Goal: Task Accomplishment & Management: Use online tool/utility

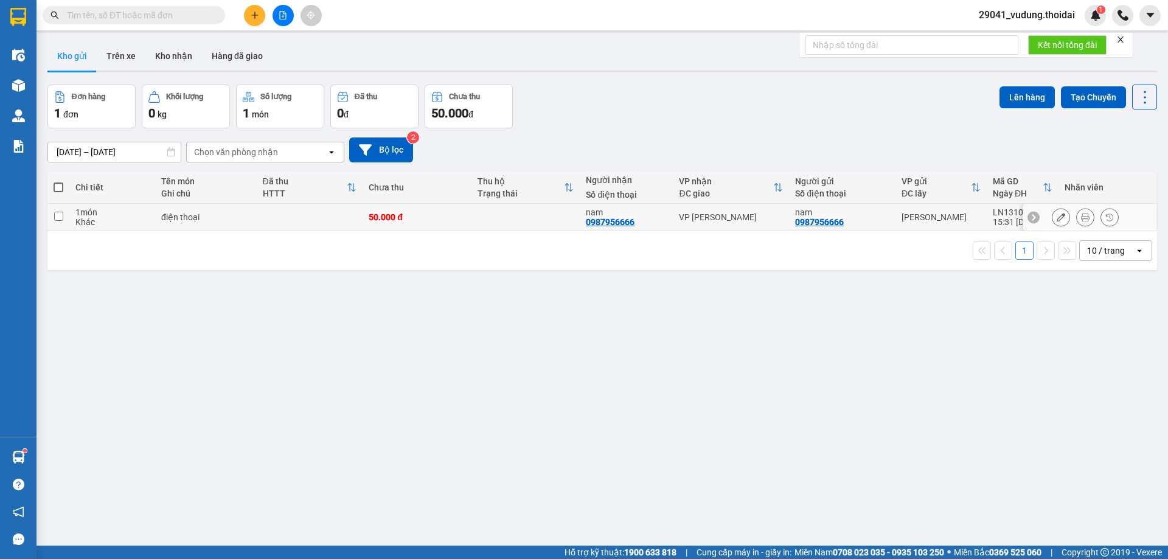
click at [54, 220] on input "checkbox" at bounding box center [58, 216] width 9 height 9
checkbox input "true"
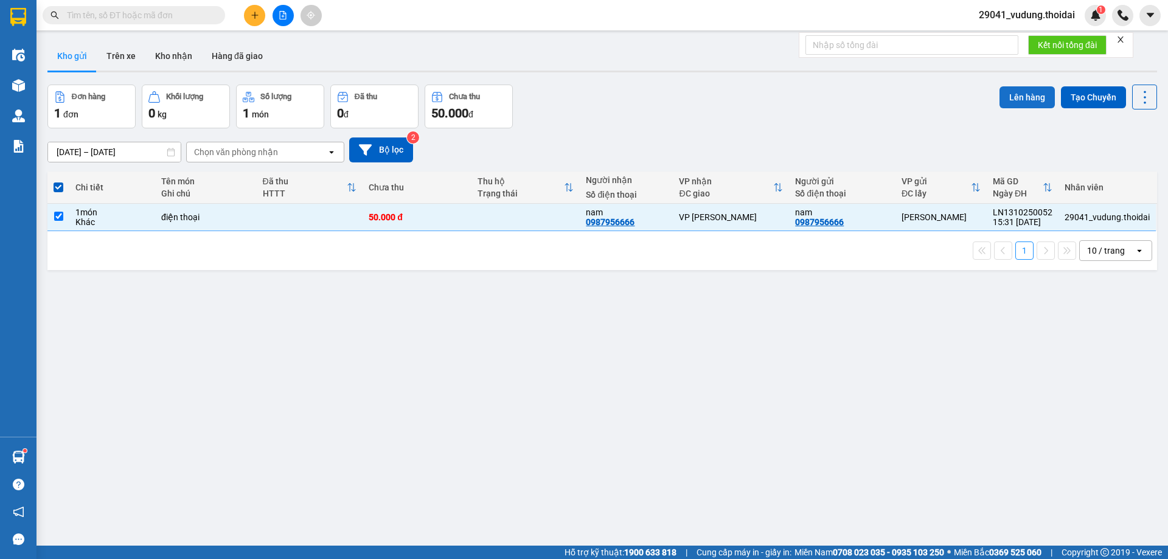
click at [1025, 99] on button "Lên hàng" at bounding box center [1027, 97] width 55 height 22
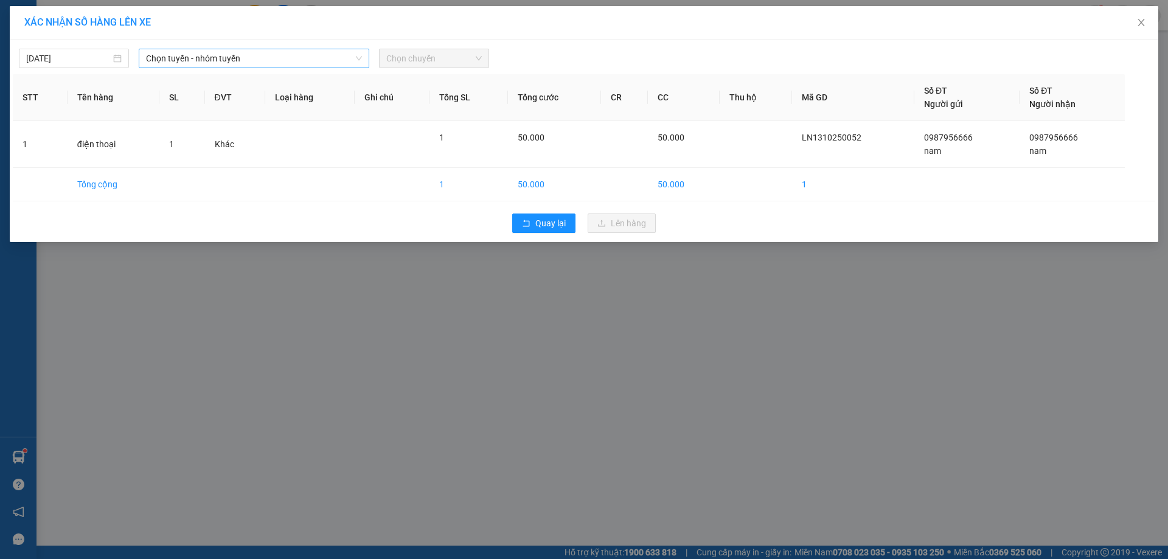
click at [191, 61] on span "Chọn tuyến - nhóm tuyến" at bounding box center [254, 58] width 216 height 18
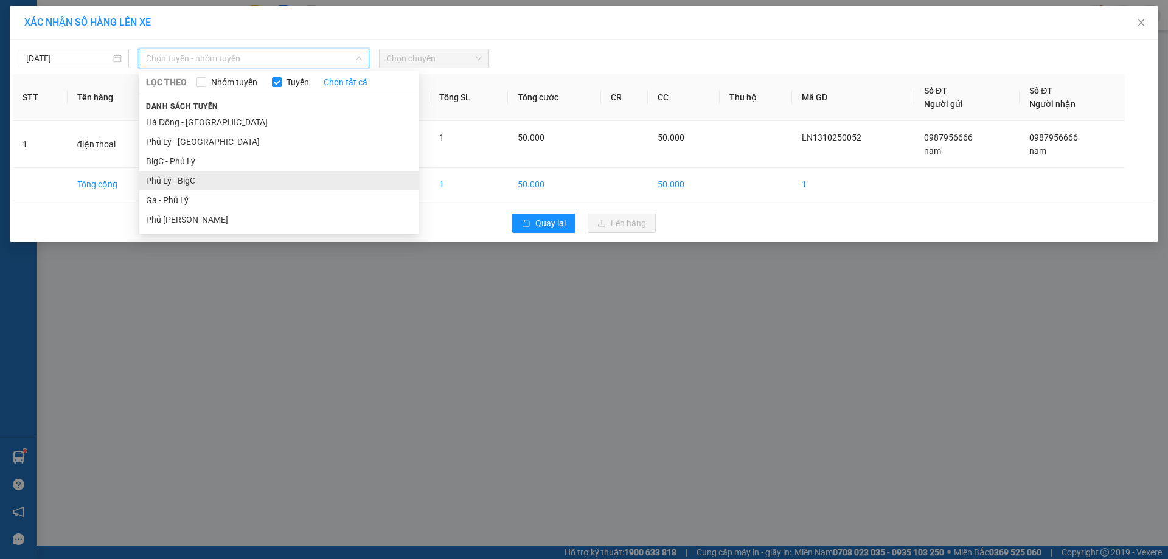
click at [192, 176] on li "Phủ Lý - BigC" at bounding box center [279, 180] width 280 height 19
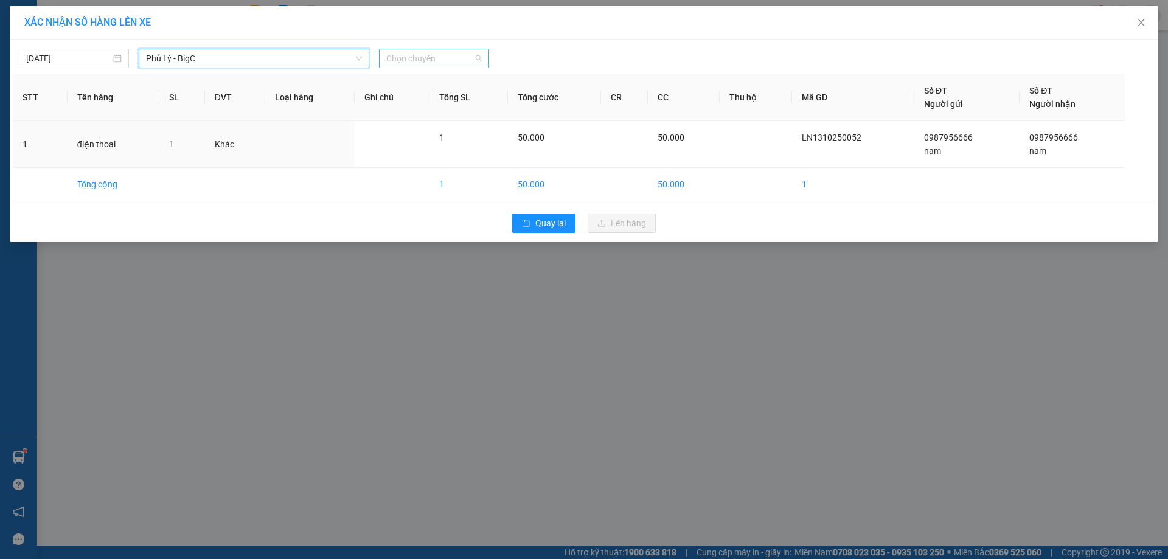
click at [417, 55] on span "Chọn chuyến" at bounding box center [434, 58] width 96 height 18
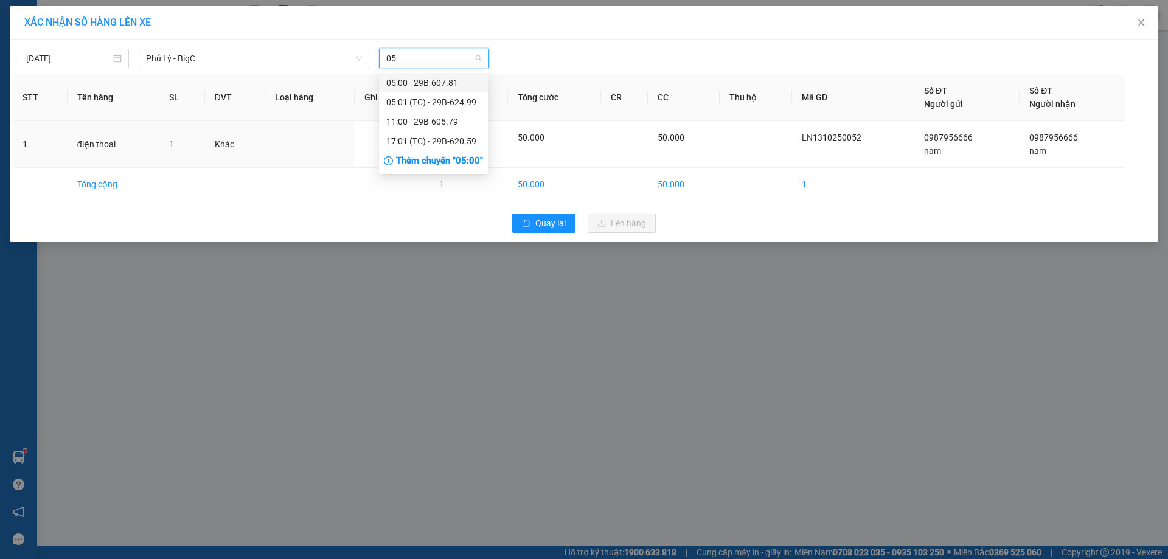
type input "059"
click at [420, 80] on div "17:01 (TC) - 29B-620.59" at bounding box center [433, 82] width 95 height 13
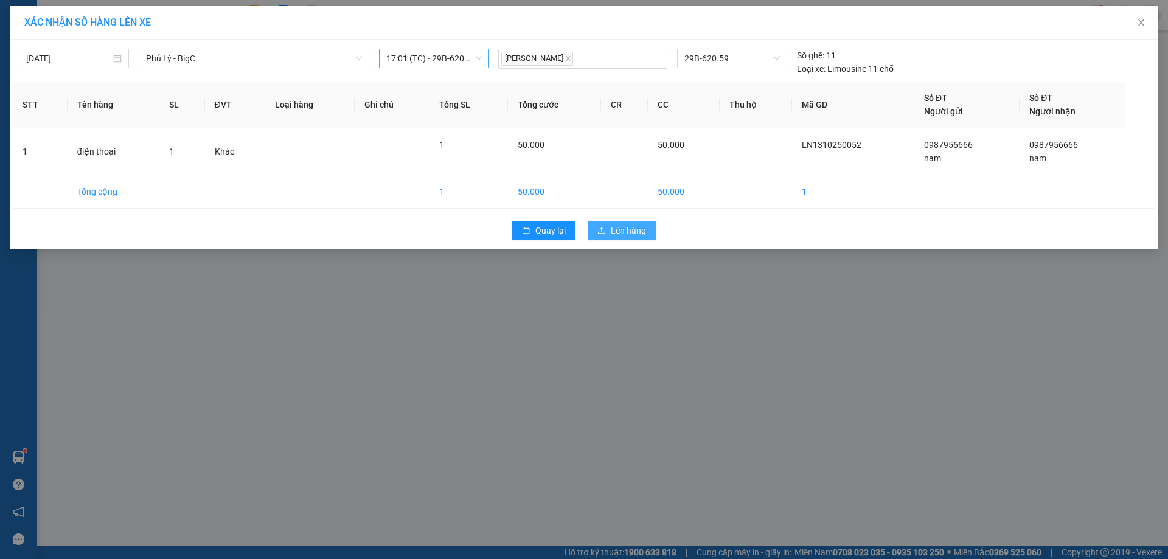
click at [612, 233] on span "Lên hàng" at bounding box center [628, 230] width 35 height 13
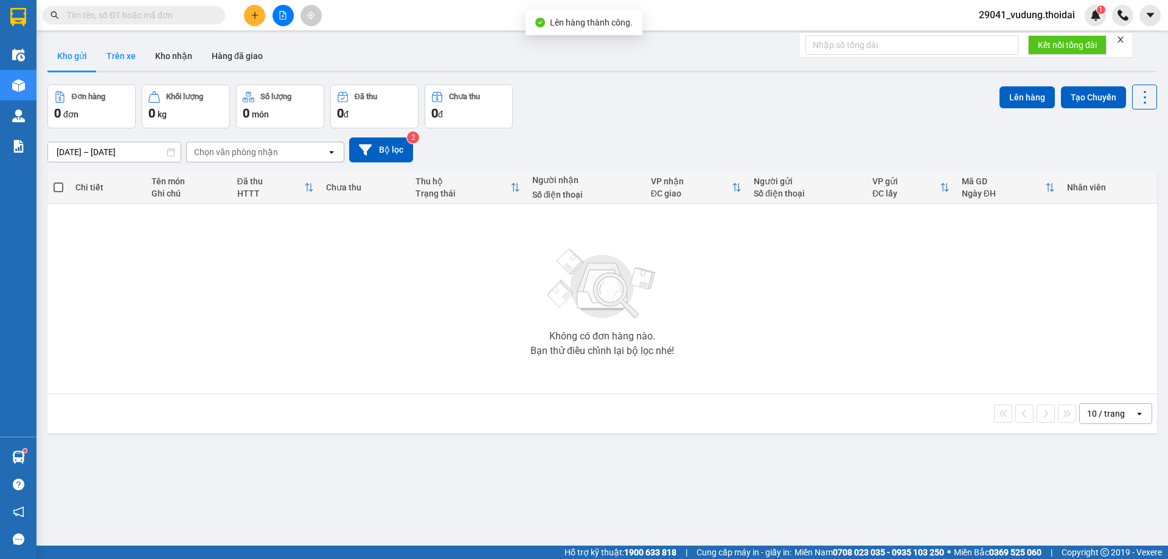
click at [116, 46] on button "Trên xe" at bounding box center [121, 55] width 49 height 29
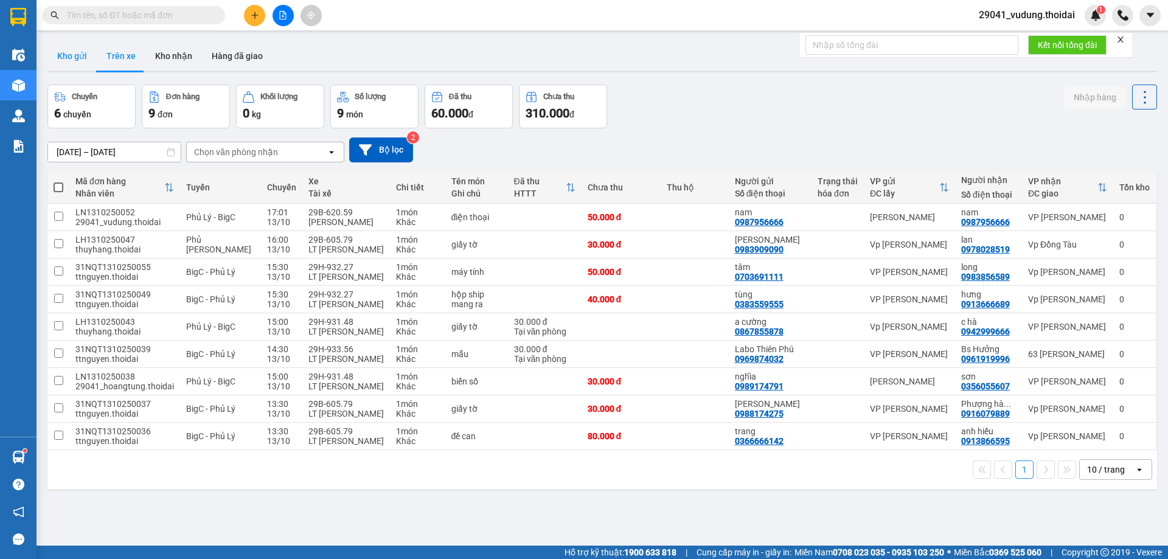
click at [66, 57] on button "Kho gửi" at bounding box center [71, 55] width 49 height 29
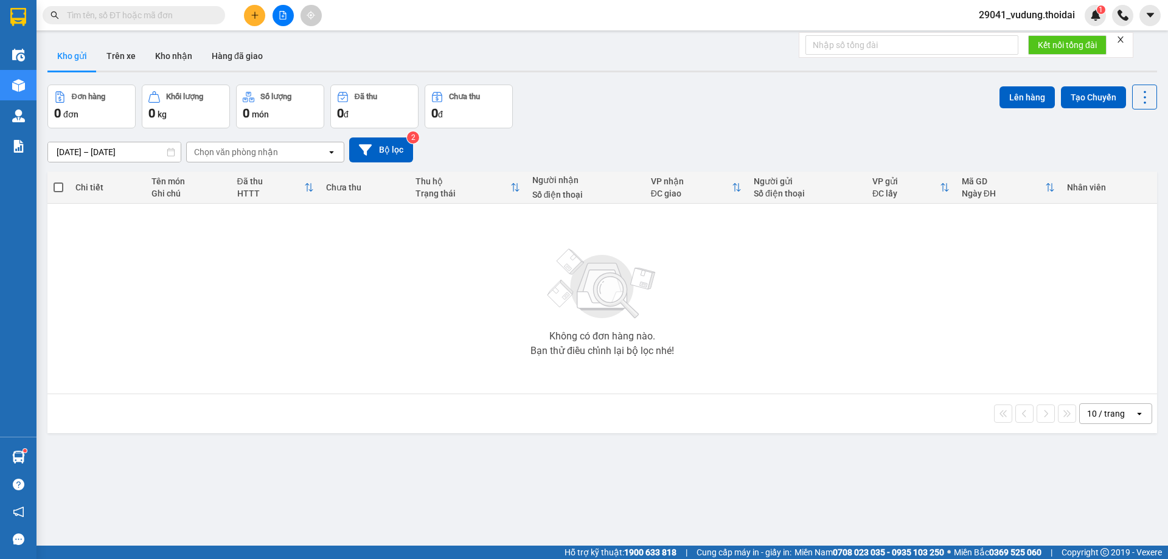
click at [175, 15] on input "text" at bounding box center [139, 15] width 144 height 13
paste input "0933252989"
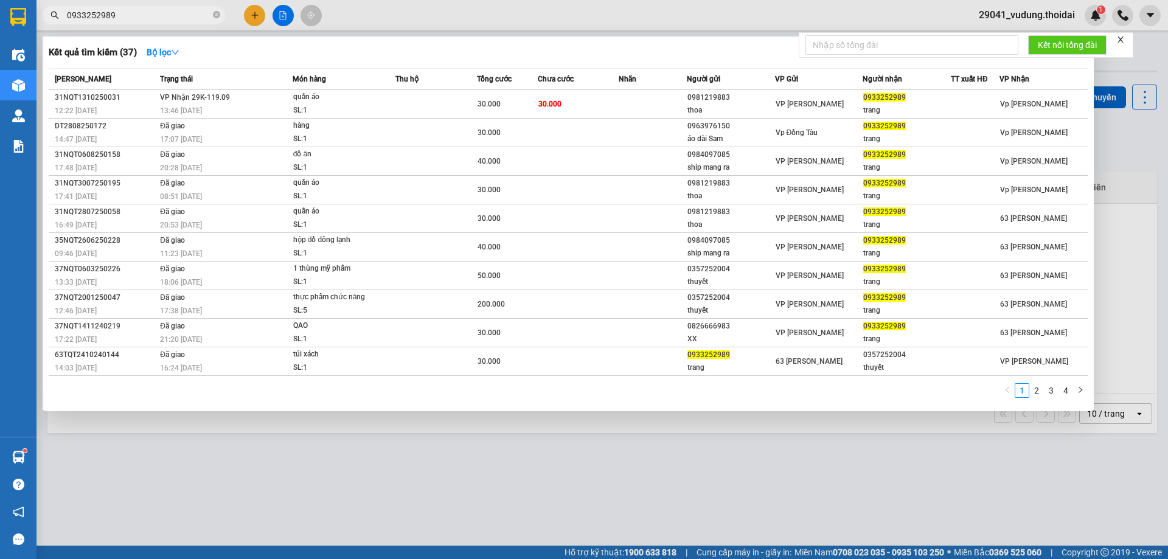
click at [465, 484] on div at bounding box center [584, 279] width 1168 height 559
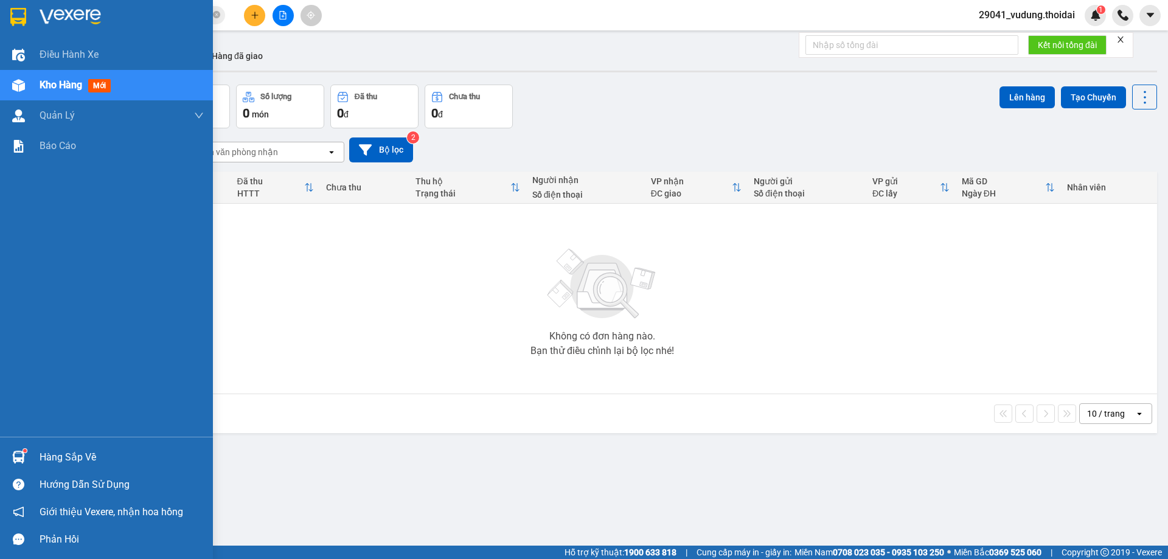
click at [43, 455] on div "Hàng sắp về" at bounding box center [122, 458] width 164 height 18
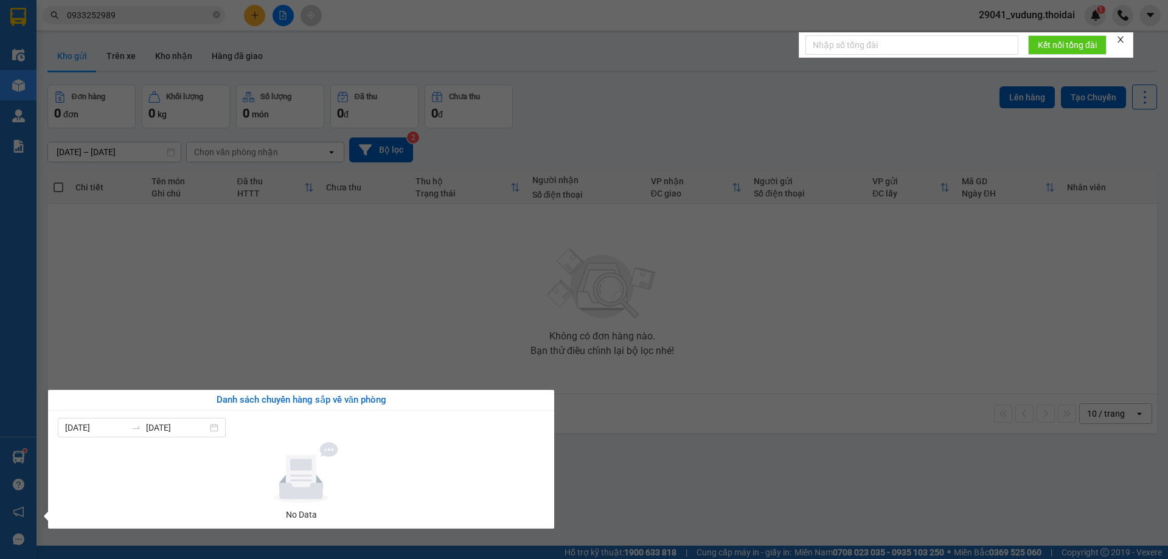
click at [718, 435] on section "Kết quả tìm kiếm ( 37 ) Bộ lọc Mã ĐH Trạng thái Món hàng Thu hộ Tổng cước Chưa …" at bounding box center [584, 279] width 1168 height 559
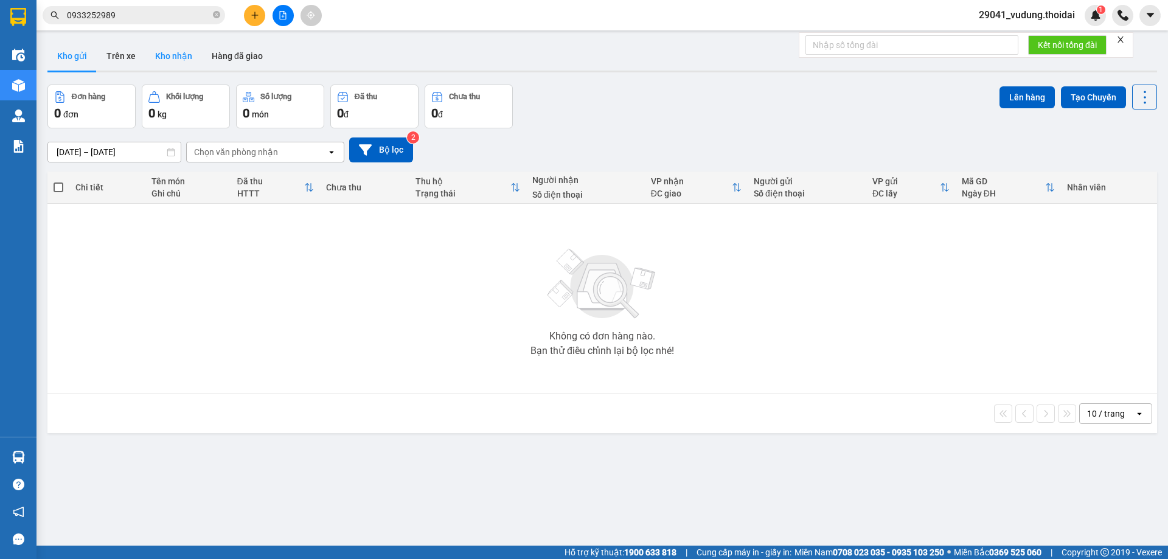
click at [170, 65] on button "Kho nhận" at bounding box center [173, 55] width 57 height 29
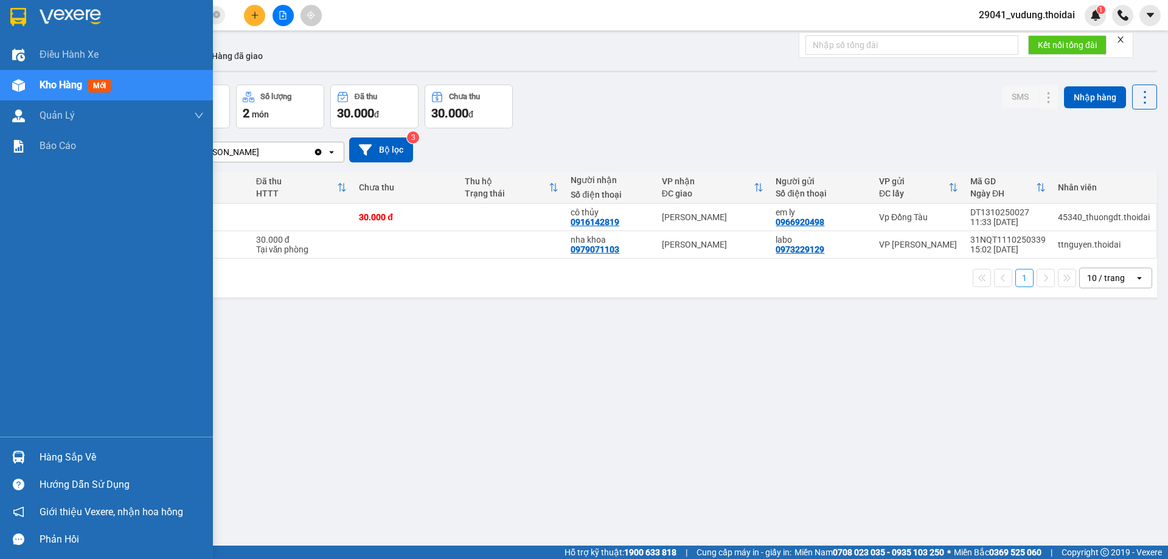
drag, startPoint x: 73, startPoint y: 453, endPoint x: 141, endPoint y: 492, distance: 78.8
click at [75, 453] on div "Hàng sắp về" at bounding box center [122, 458] width 164 height 18
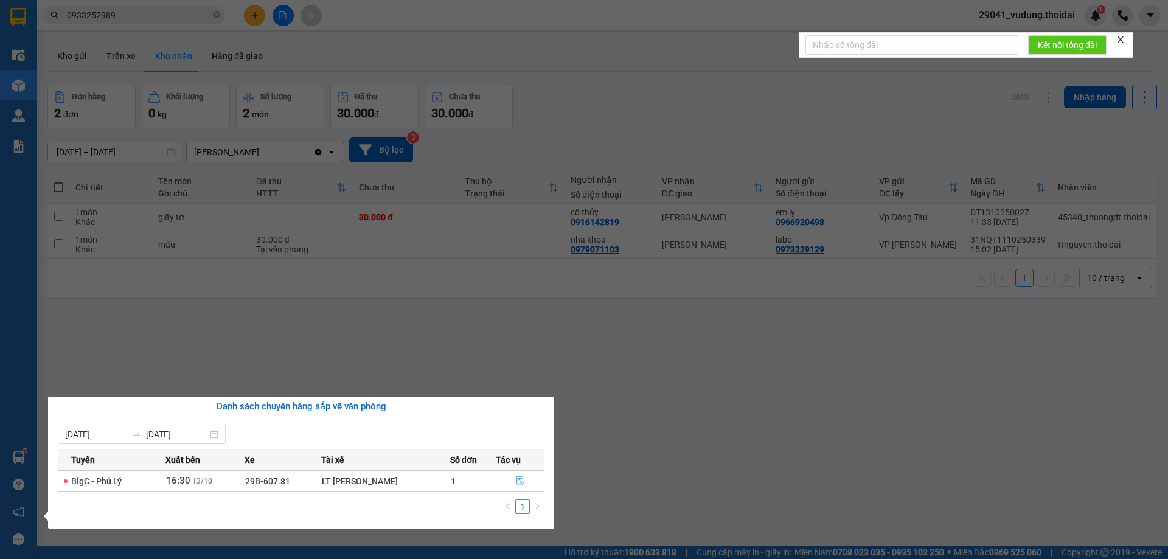
click at [517, 482] on icon "file-done" at bounding box center [520, 480] width 9 height 9
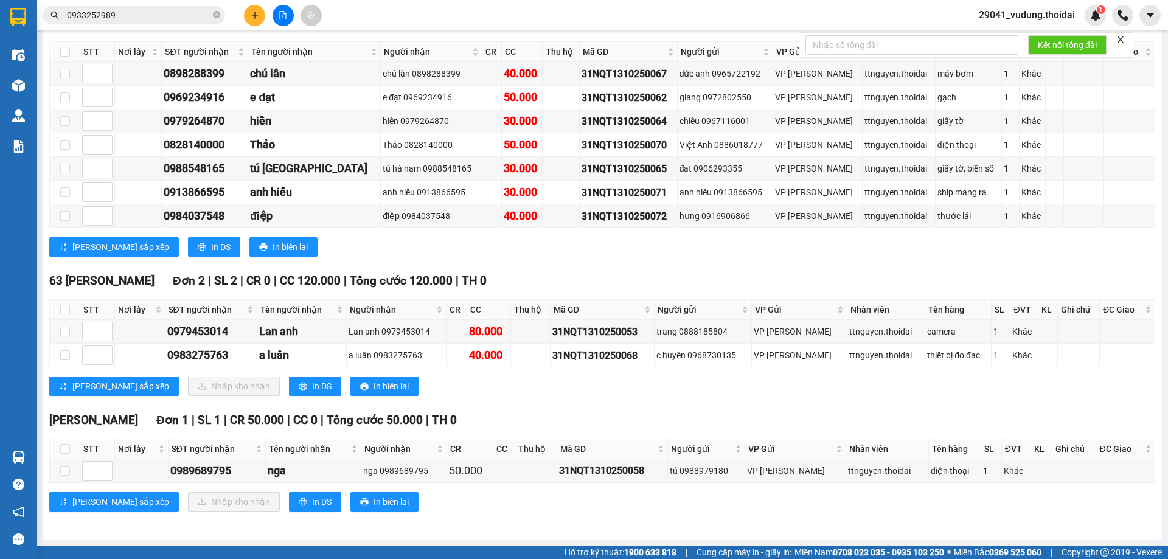
scroll to position [20, 0]
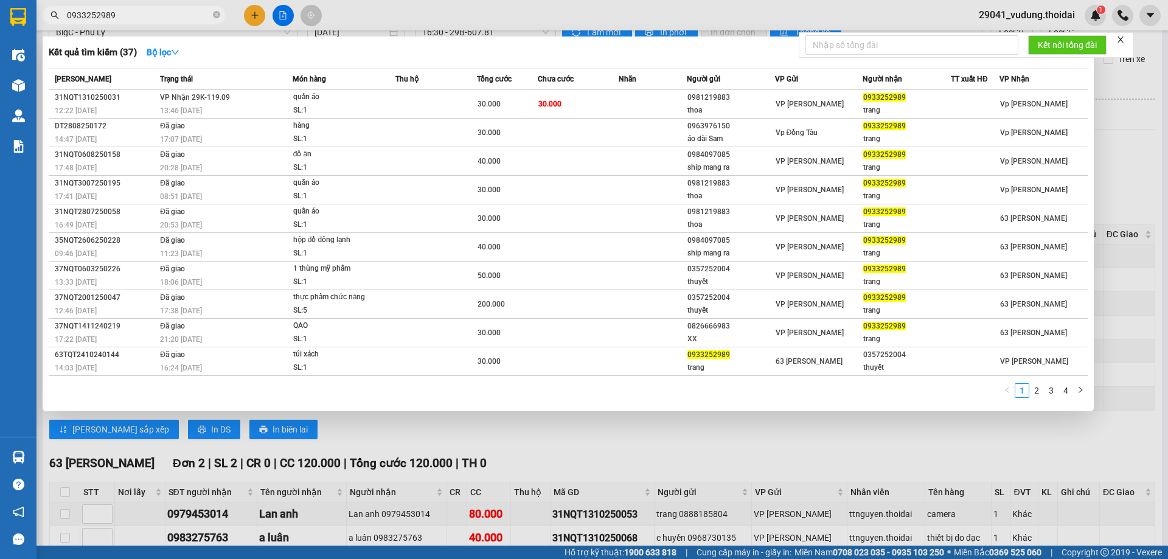
click at [157, 16] on input "0933252989" at bounding box center [139, 15] width 144 height 13
paste input "79521885"
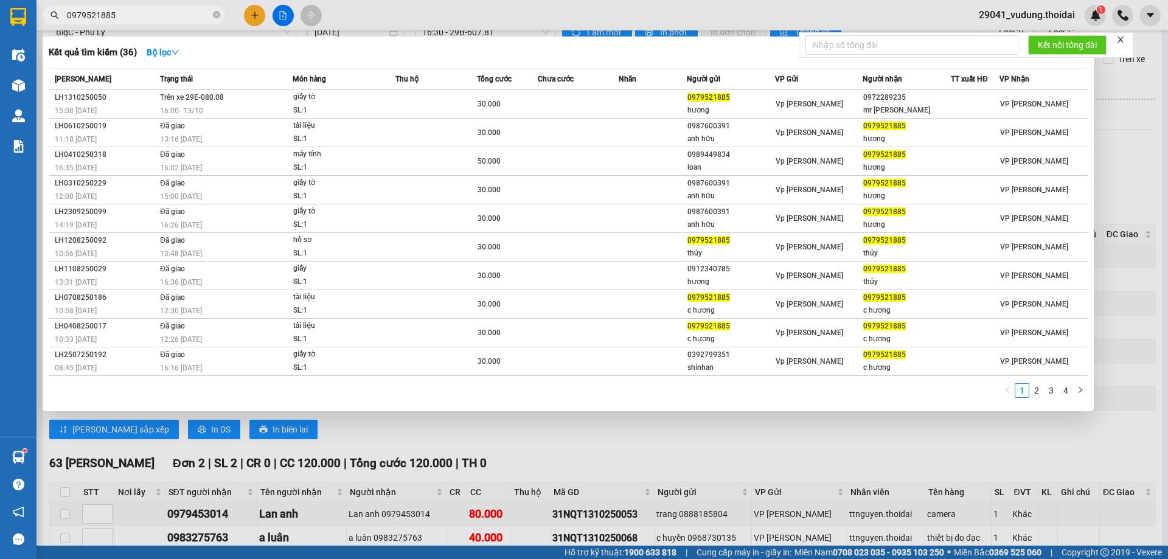
click at [154, 21] on input "0979521885" at bounding box center [139, 15] width 144 height 13
paste input "82996892"
type input "0982996892"
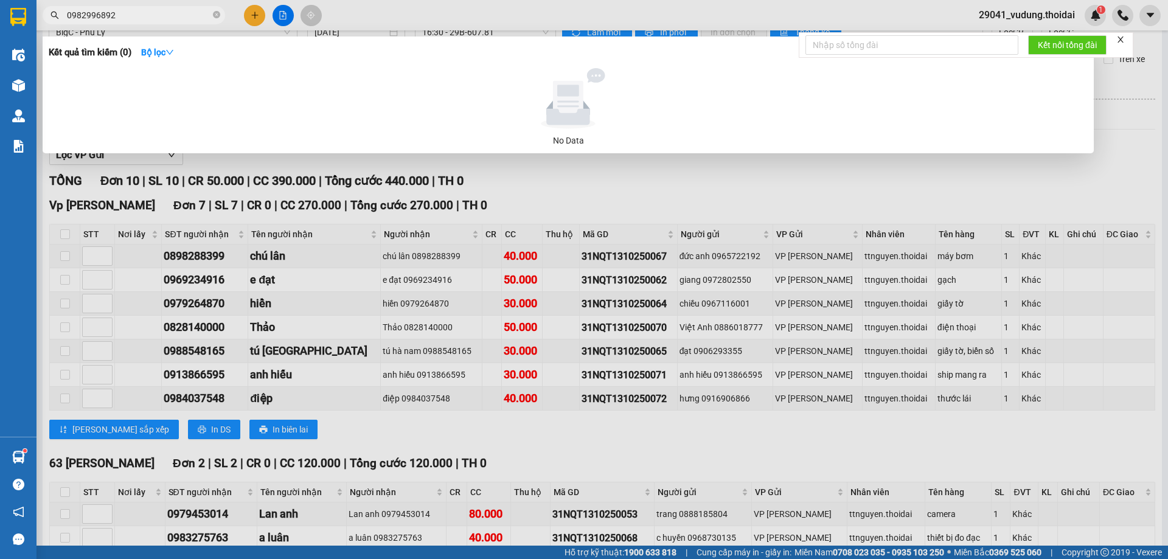
click at [126, 17] on input "0982996892" at bounding box center [139, 15] width 144 height 13
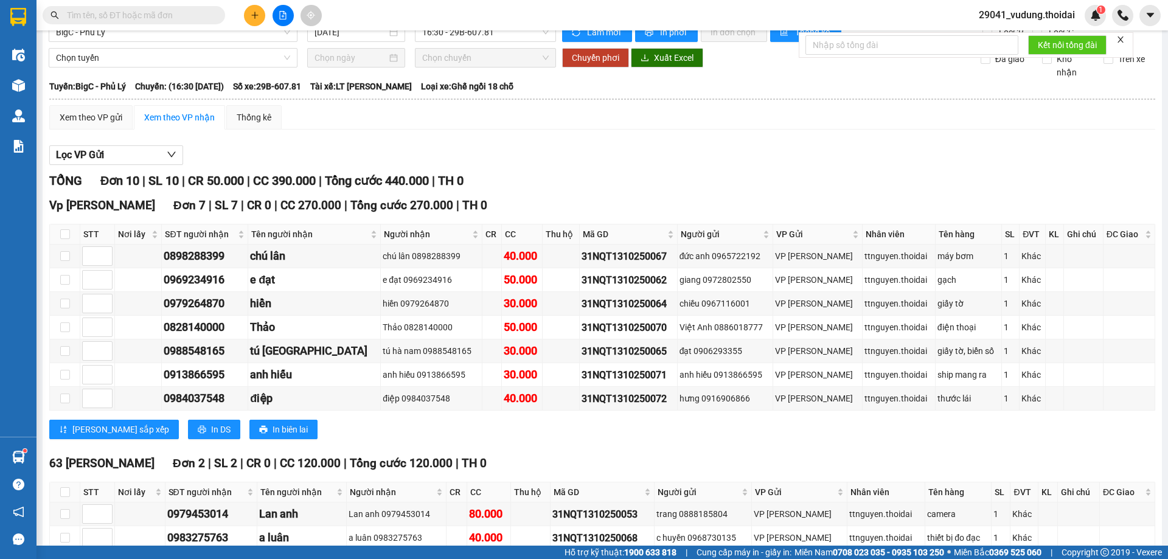
click at [126, 17] on input "text" at bounding box center [139, 15] width 144 height 13
click at [125, 13] on input "text" at bounding box center [139, 15] width 144 height 13
click at [114, 9] on input "text" at bounding box center [139, 15] width 144 height 13
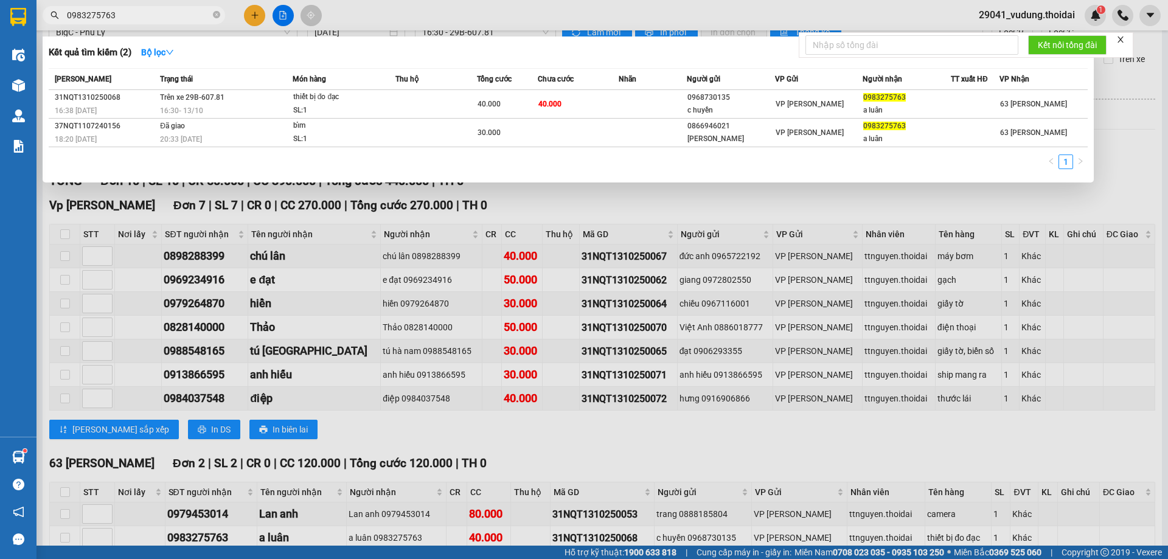
type input "0983275763"
click at [400, 351] on div at bounding box center [584, 279] width 1168 height 559
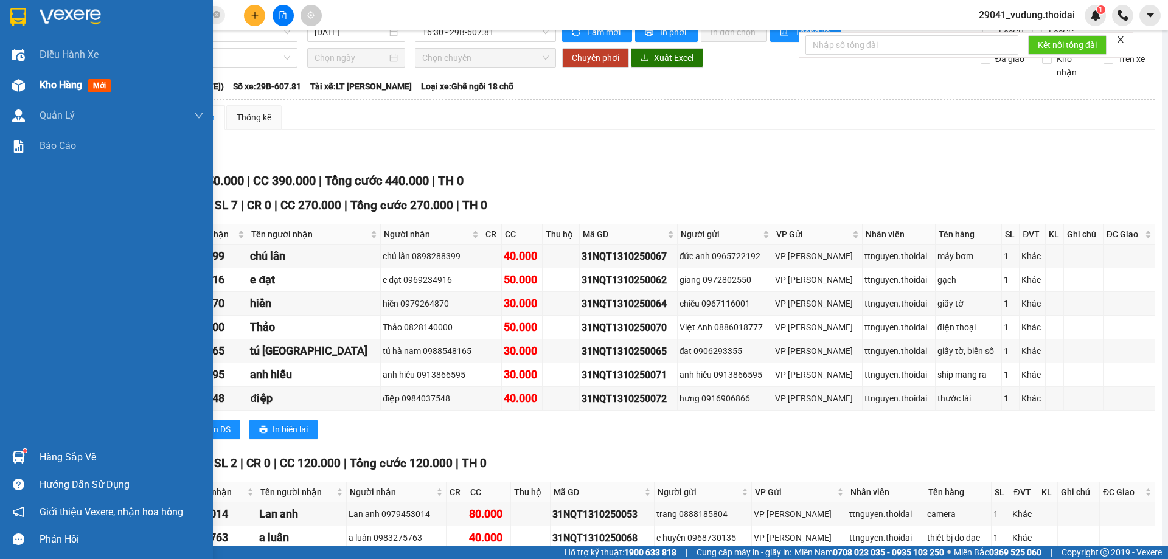
click at [57, 79] on span "Kho hàng" at bounding box center [61, 85] width 43 height 12
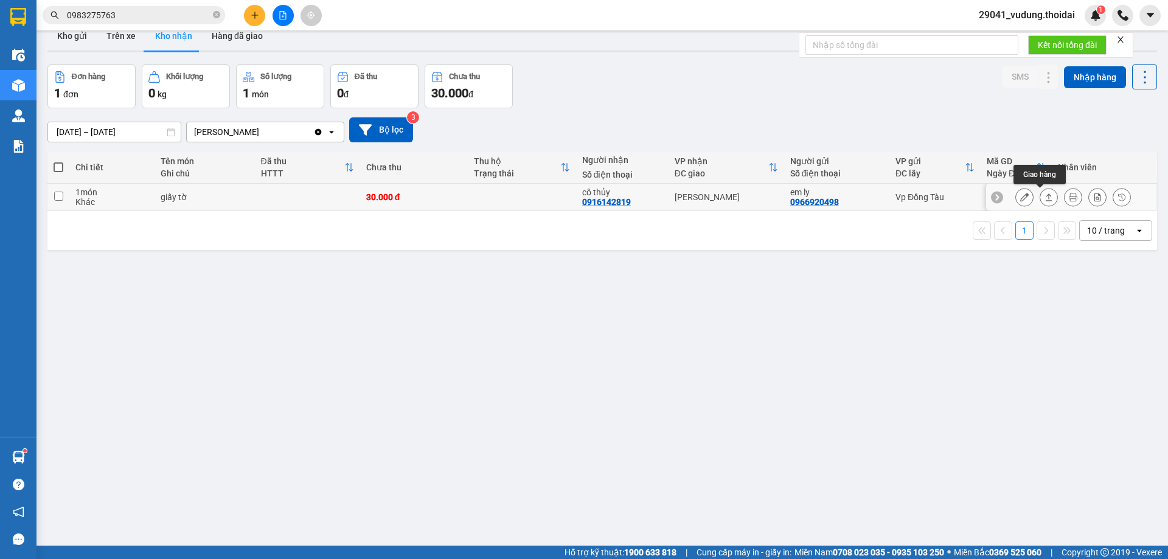
click at [1069, 194] on icon at bounding box center [1073, 197] width 9 height 9
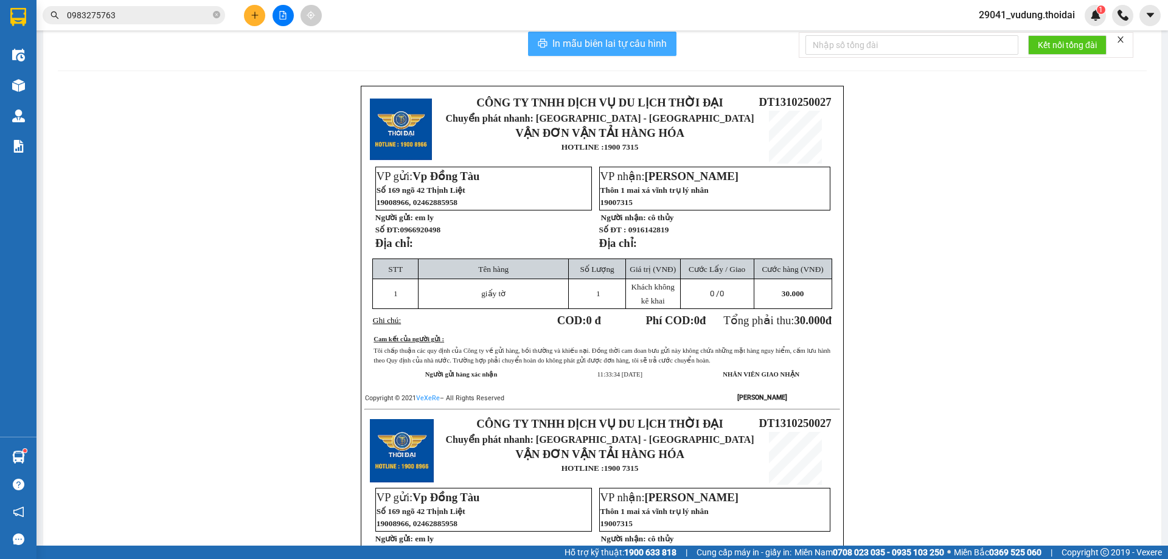
click at [585, 48] on span "In mẫu biên lai tự cấu hình" at bounding box center [610, 43] width 114 height 15
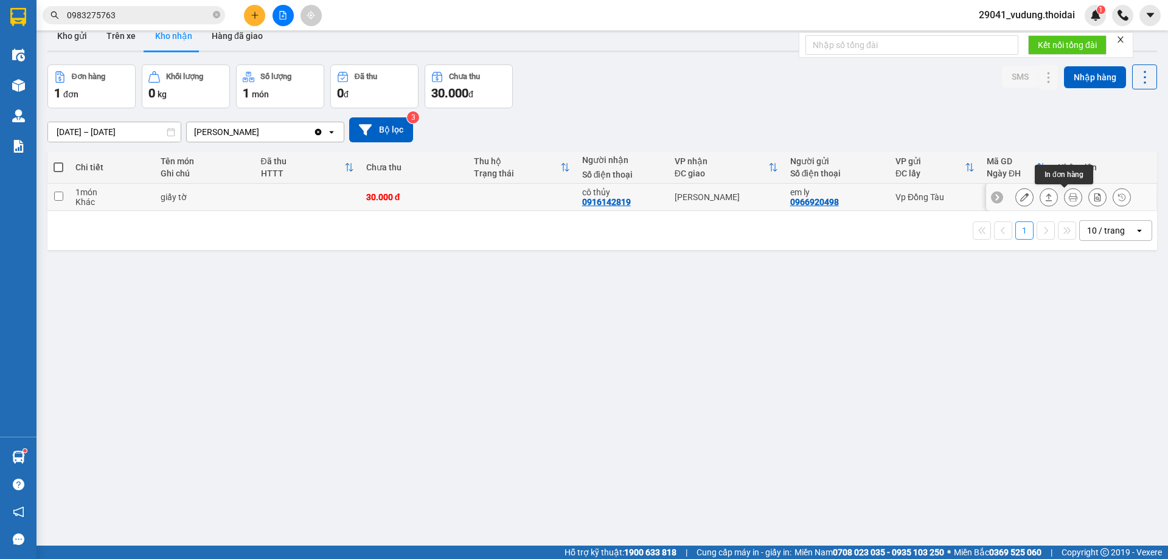
click at [1069, 198] on icon at bounding box center [1073, 197] width 9 height 9
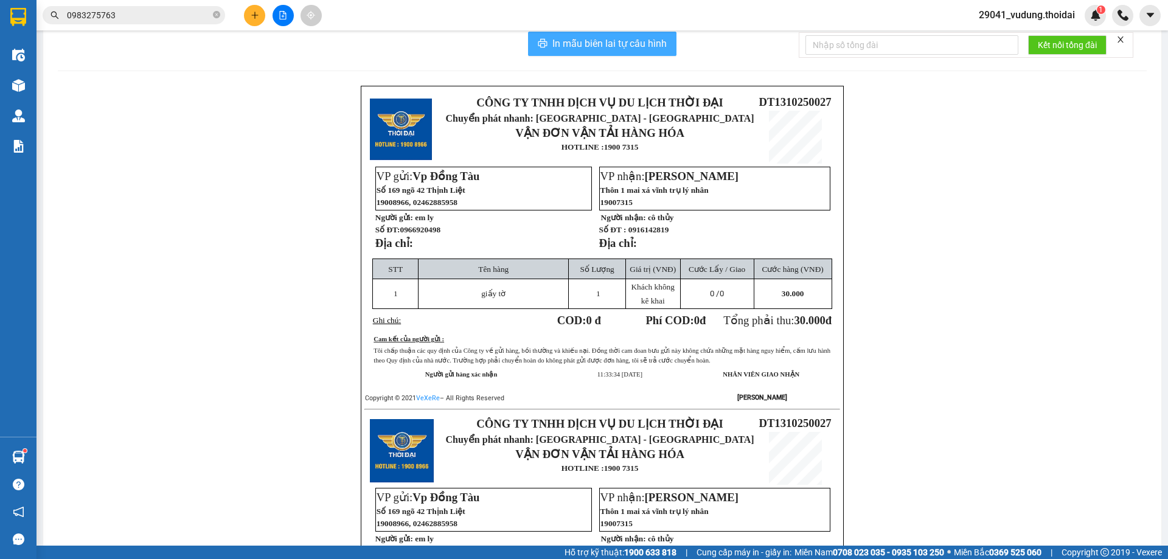
click at [598, 45] on span "In mẫu biên lai tự cấu hình" at bounding box center [610, 43] width 114 height 15
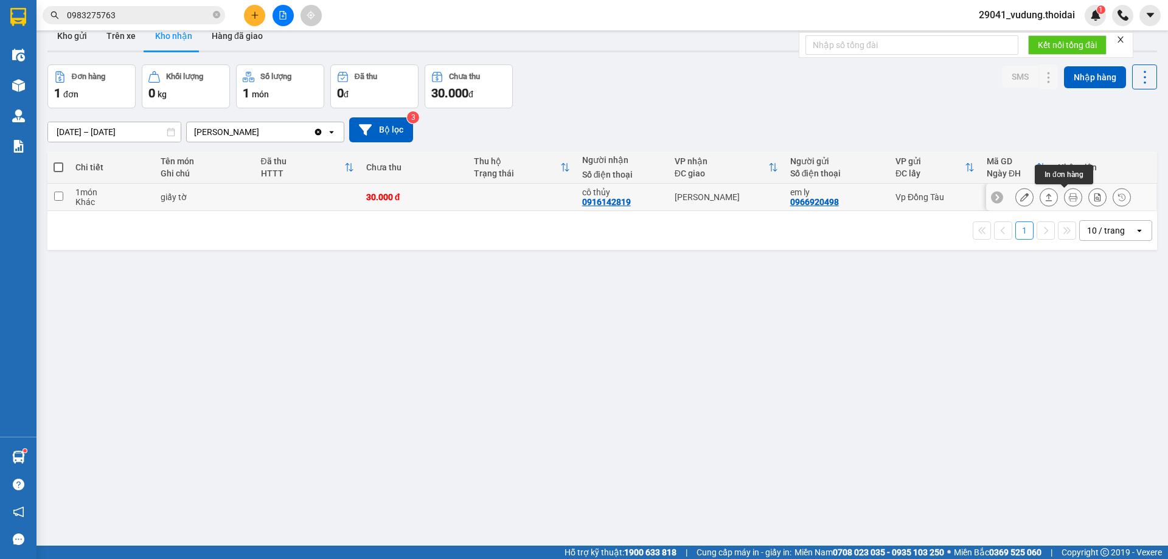
click at [1069, 201] on icon at bounding box center [1073, 197] width 9 height 9
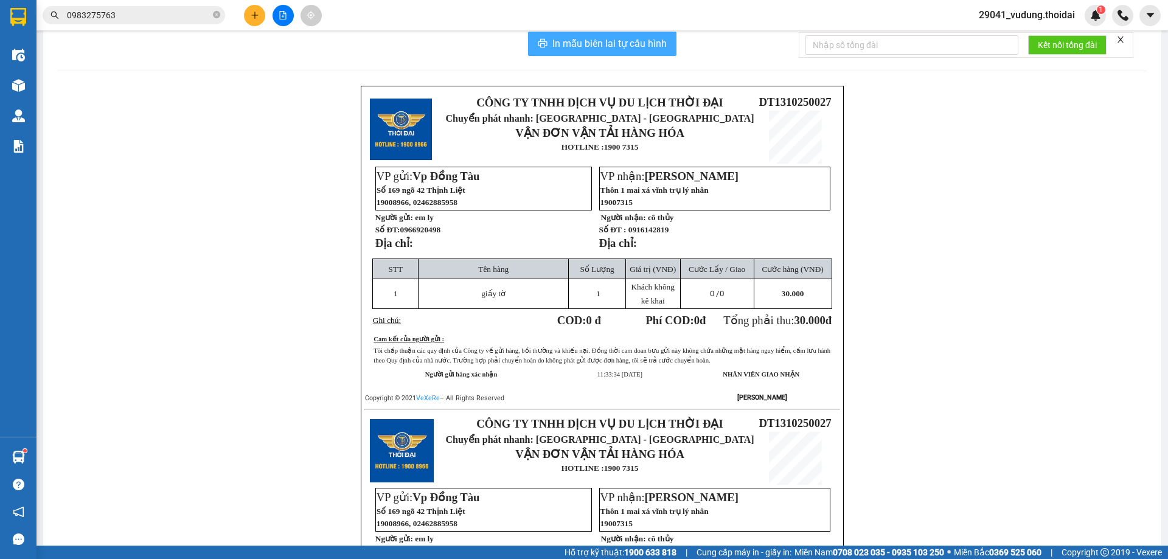
click at [601, 35] on button "In mẫu biên lai tự cấu hình" at bounding box center [602, 44] width 148 height 24
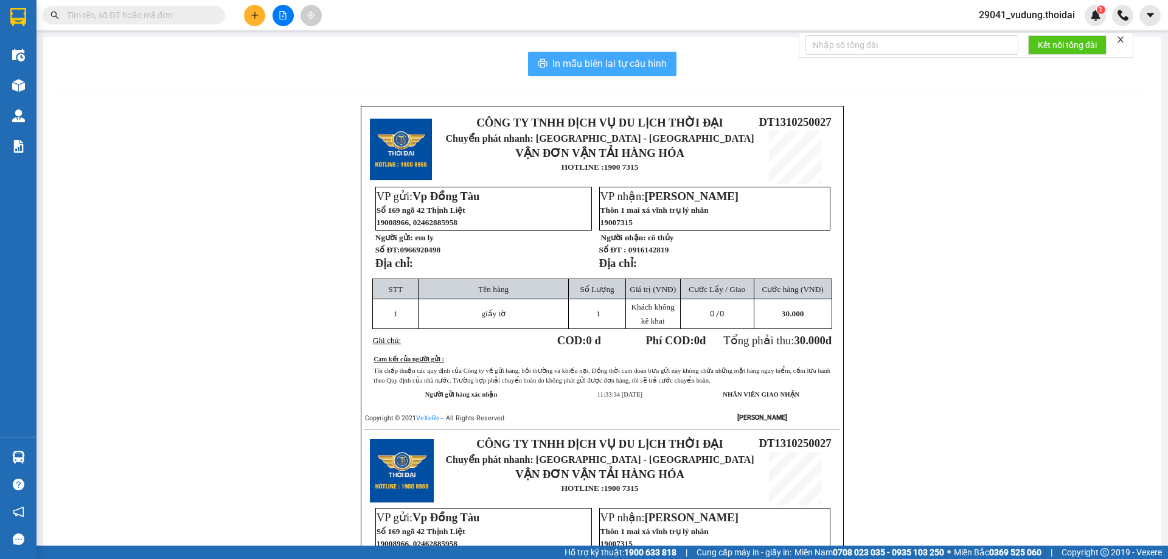
click at [553, 60] on span "In mẫu biên lai tự cấu hình" at bounding box center [610, 63] width 114 height 15
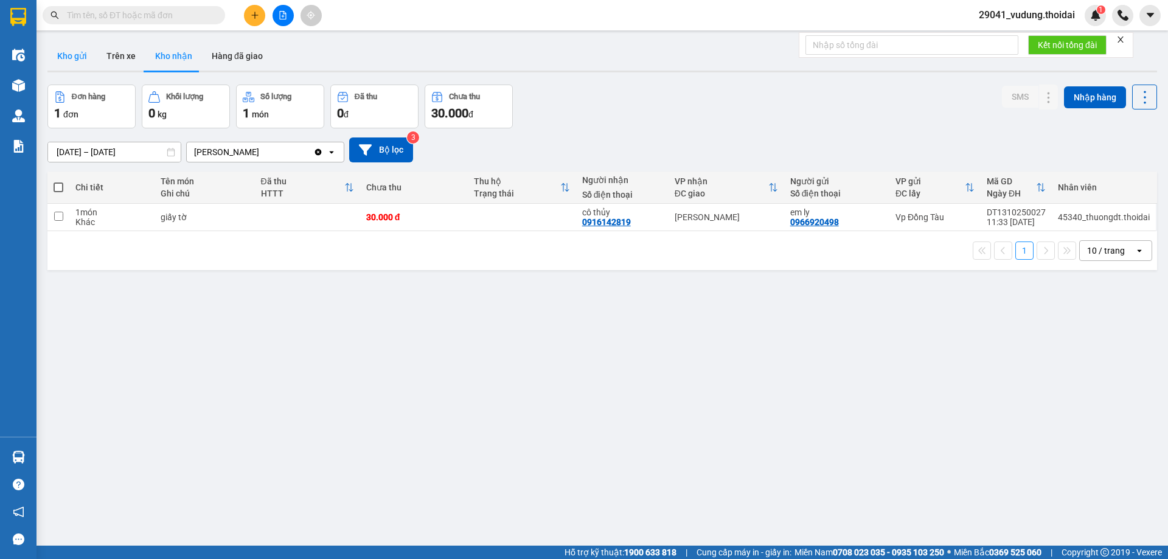
click at [74, 63] on button "Kho gửi" at bounding box center [71, 55] width 49 height 29
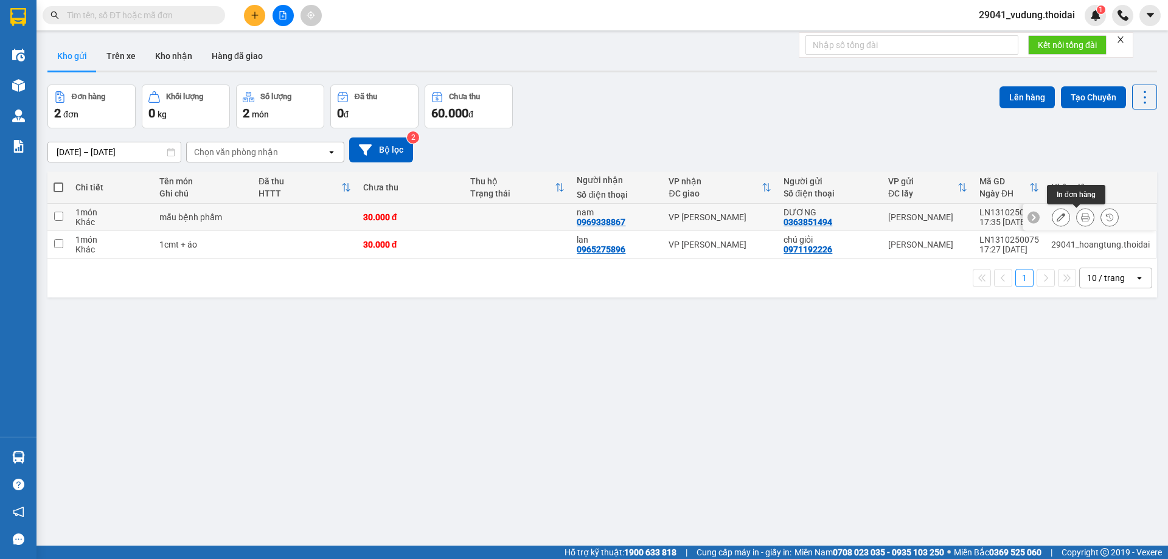
click at [1081, 216] on icon at bounding box center [1085, 217] width 9 height 9
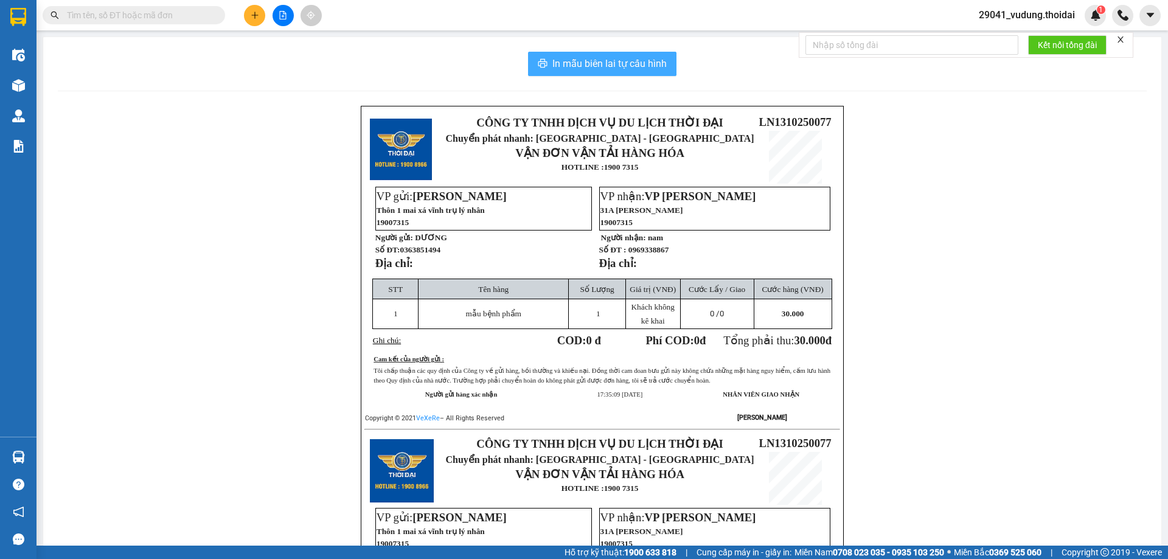
click at [598, 61] on span "In mẫu biên lai tự cấu hình" at bounding box center [610, 63] width 114 height 15
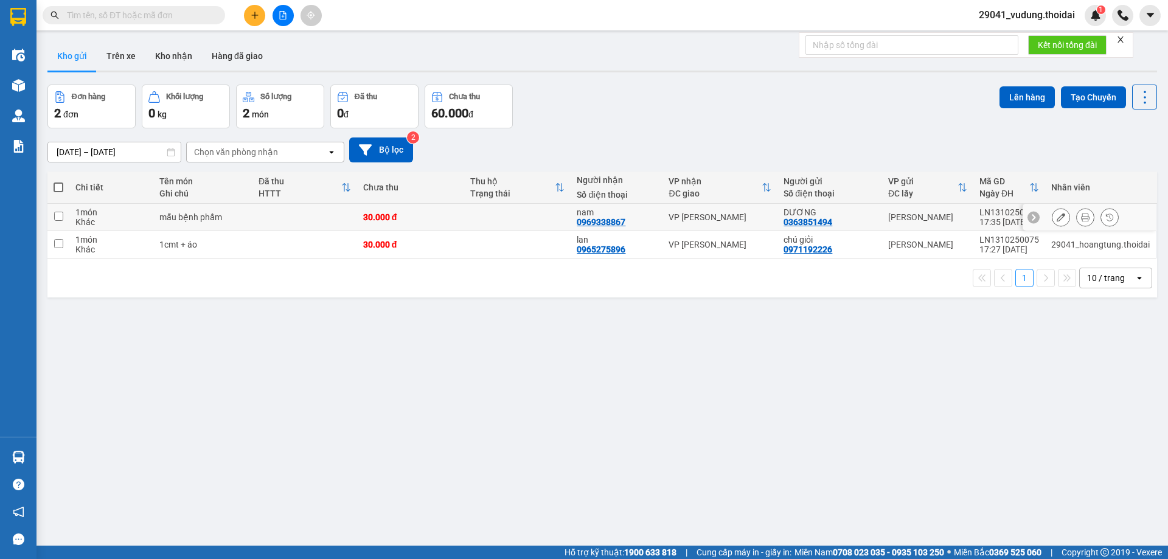
click at [1081, 217] on icon at bounding box center [1085, 217] width 9 height 9
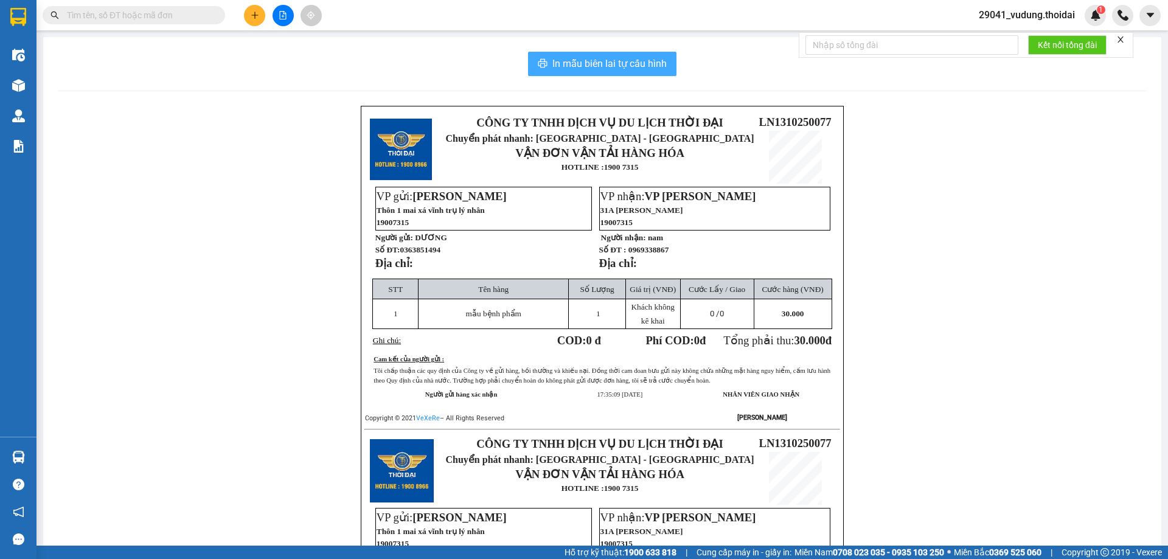
click at [601, 64] on span "In mẫu biên lai tự cấu hình" at bounding box center [610, 63] width 114 height 15
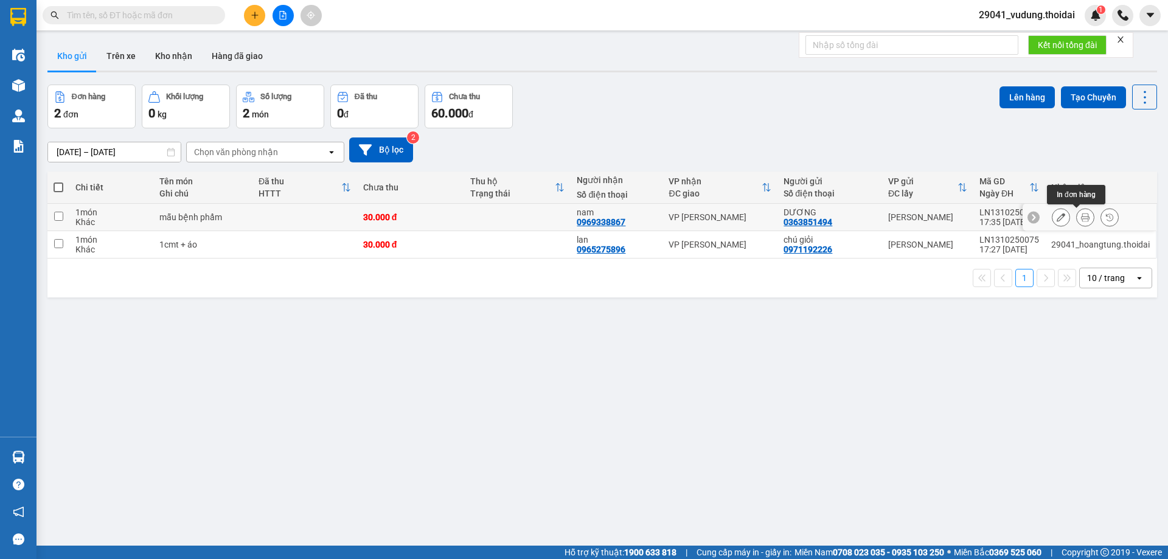
click at [1077, 224] on button at bounding box center [1085, 217] width 17 height 21
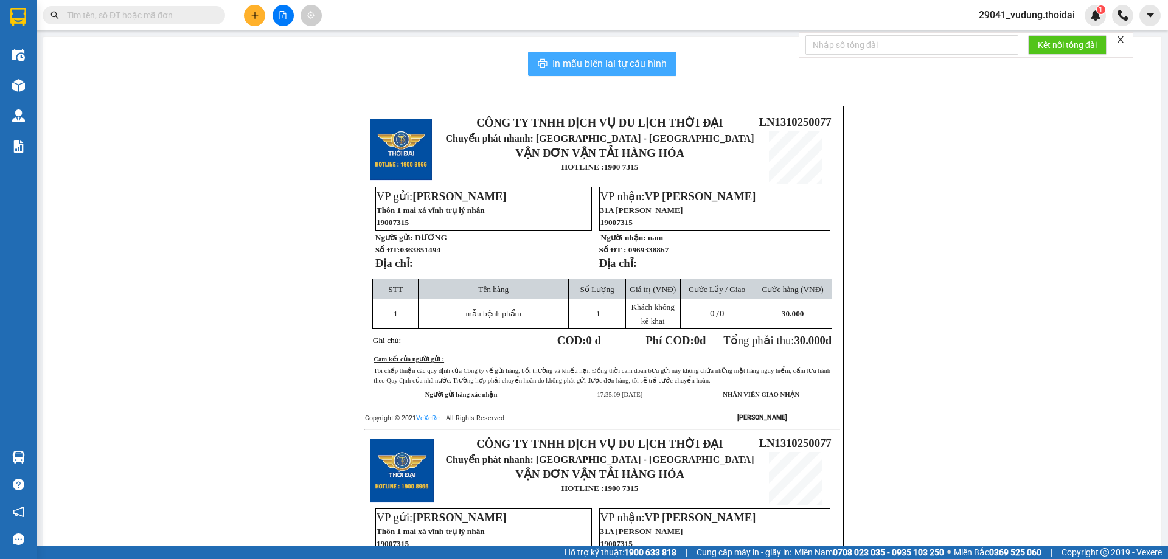
click at [596, 62] on span "In mẫu biên lai tự cấu hình" at bounding box center [610, 63] width 114 height 15
